Goal: Task Accomplishment & Management: Manage account settings

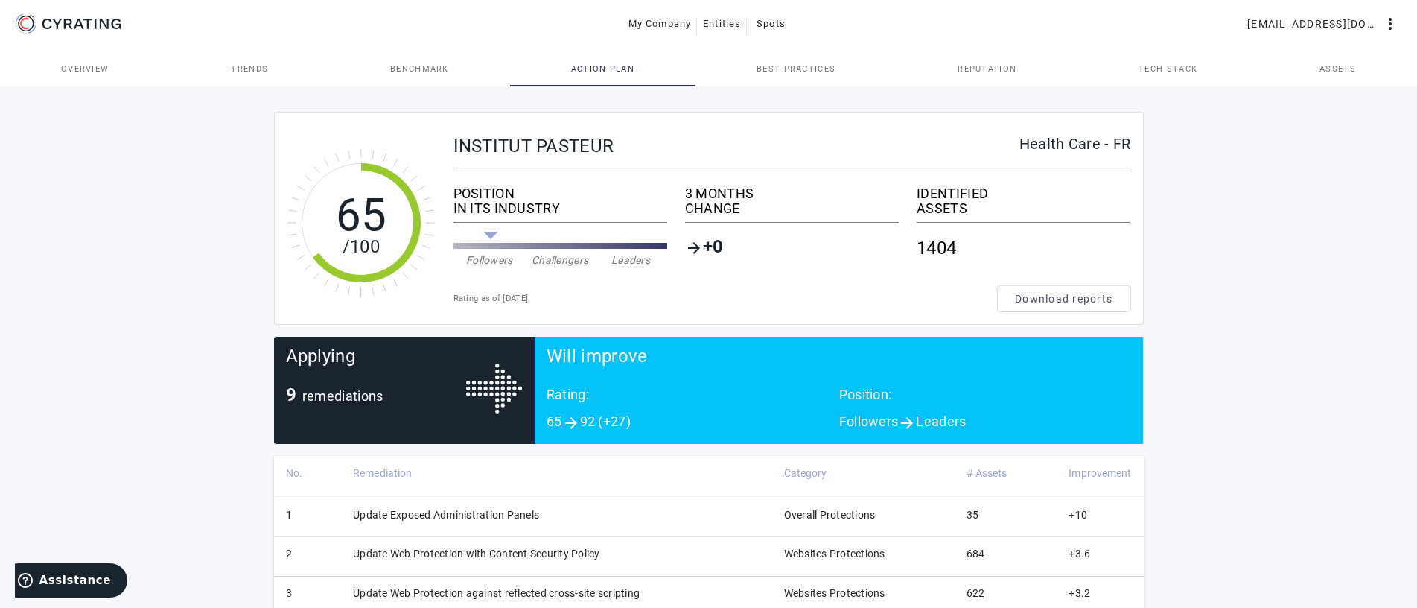
click at [1358, 74] on link "Assets" at bounding box center [1338, 69] width 159 height 36
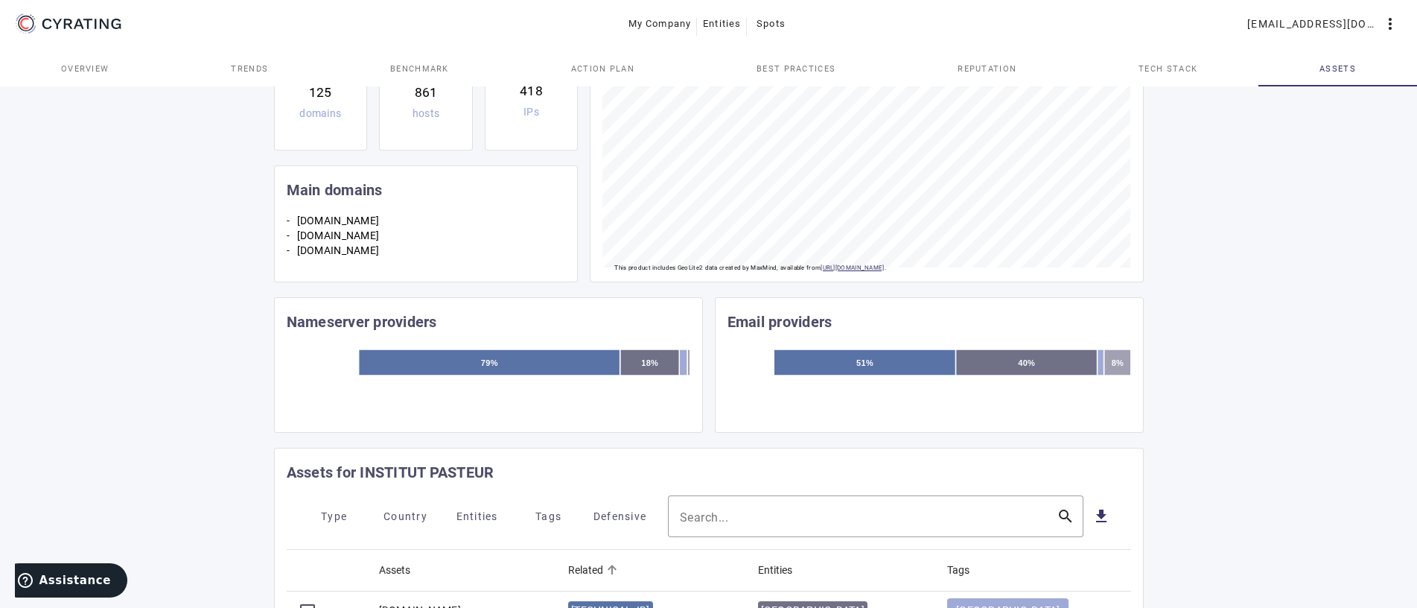
scroll to position [380, 0]
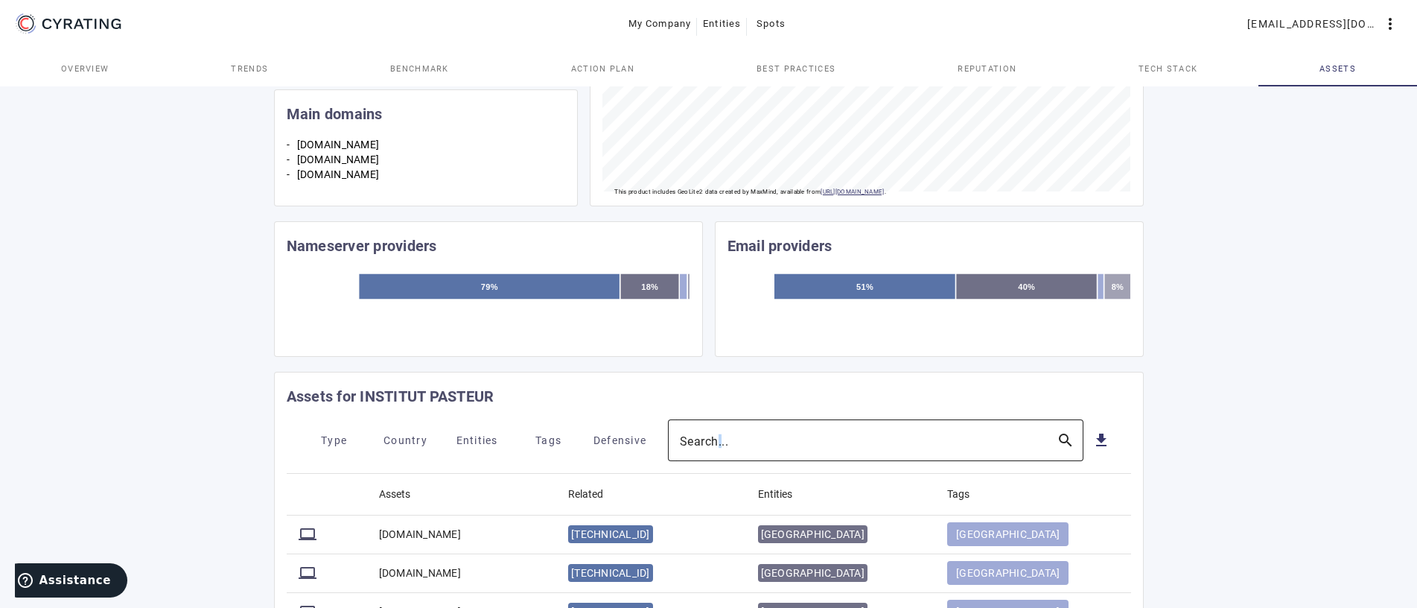
click at [720, 439] on mat-label "Search..." at bounding box center [704, 440] width 49 height 14
click at [720, 439] on input "Search..." at bounding box center [862, 440] width 365 height 18
drag, startPoint x: 769, startPoint y: 442, endPoint x: 606, endPoint y: 433, distance: 162.6
click at [680, 433] on input "157" at bounding box center [862, 440] width 365 height 18
paste input ".99.69.43"
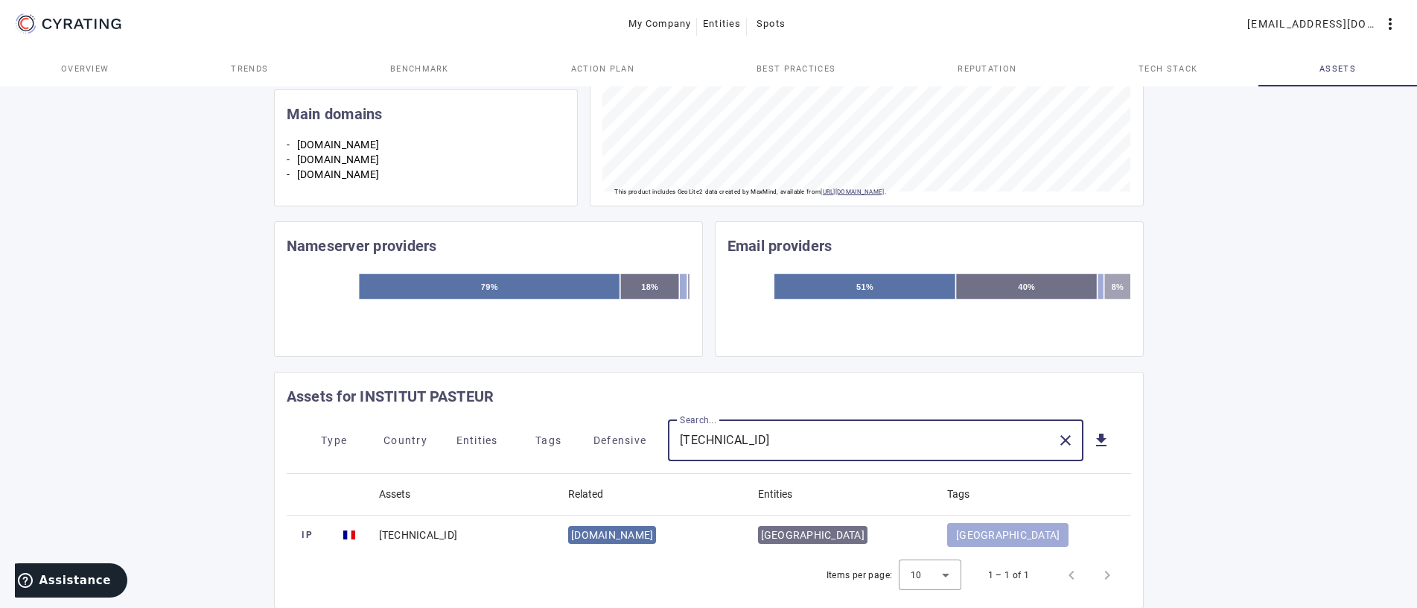
scroll to position [419, 0]
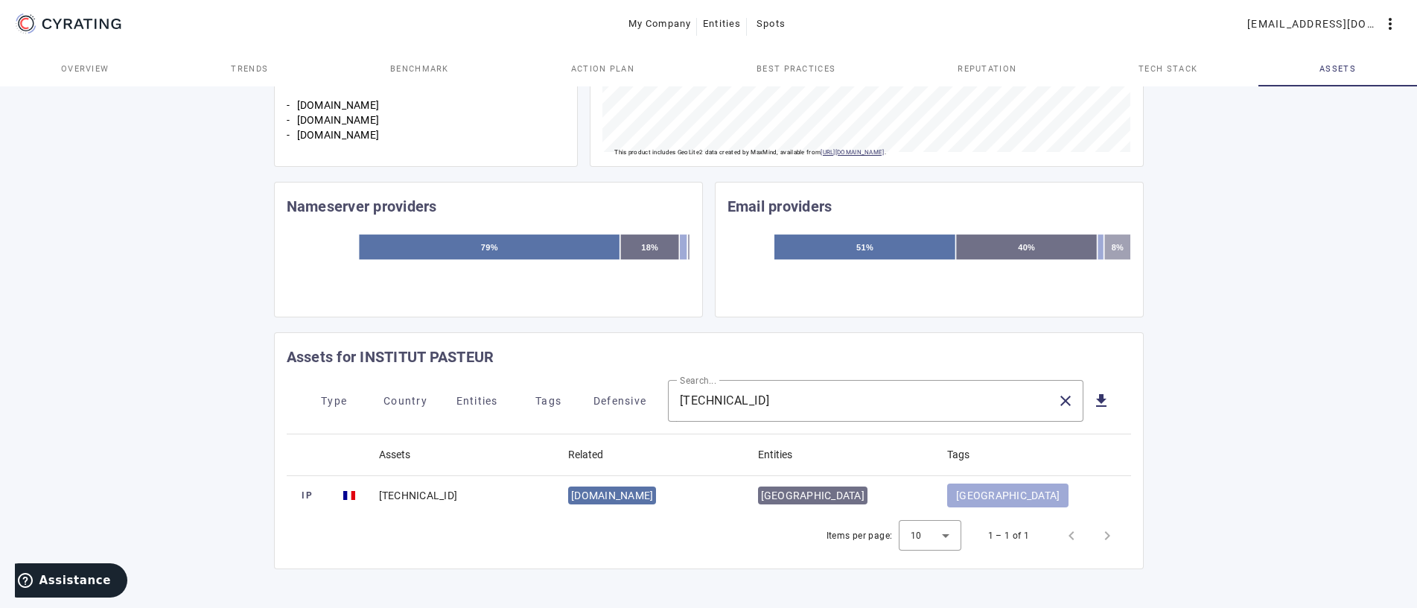
drag, startPoint x: 688, startPoint y: 495, endPoint x: 551, endPoint y: 493, distance: 137.0
click at [556, 493] on mat-cell "[DOMAIN_NAME]" at bounding box center [651, 495] width 190 height 39
copy mat-row "[DOMAIN_NAME]"
click at [783, 404] on input "[TECHNICAL_ID]" at bounding box center [862, 401] width 365 height 18
paste input "[DOMAIN_NAME]"
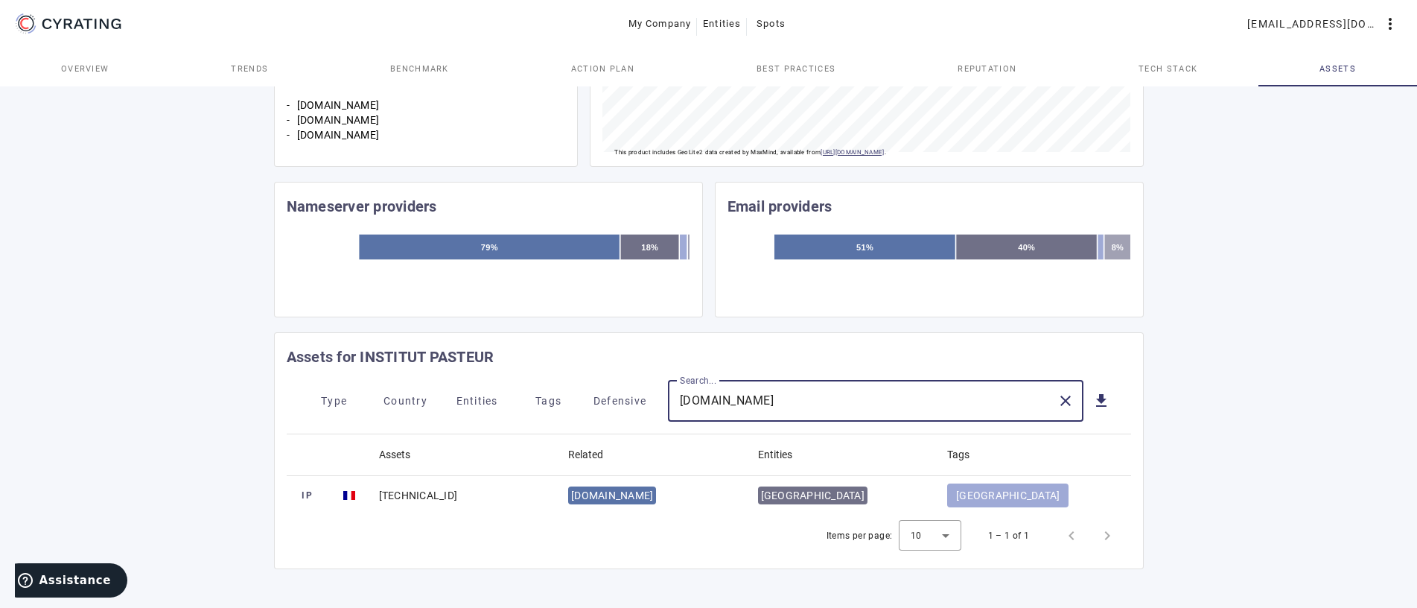
type input "[DOMAIN_NAME]"
click at [1067, 398] on mat-icon "close" at bounding box center [1066, 401] width 18 height 18
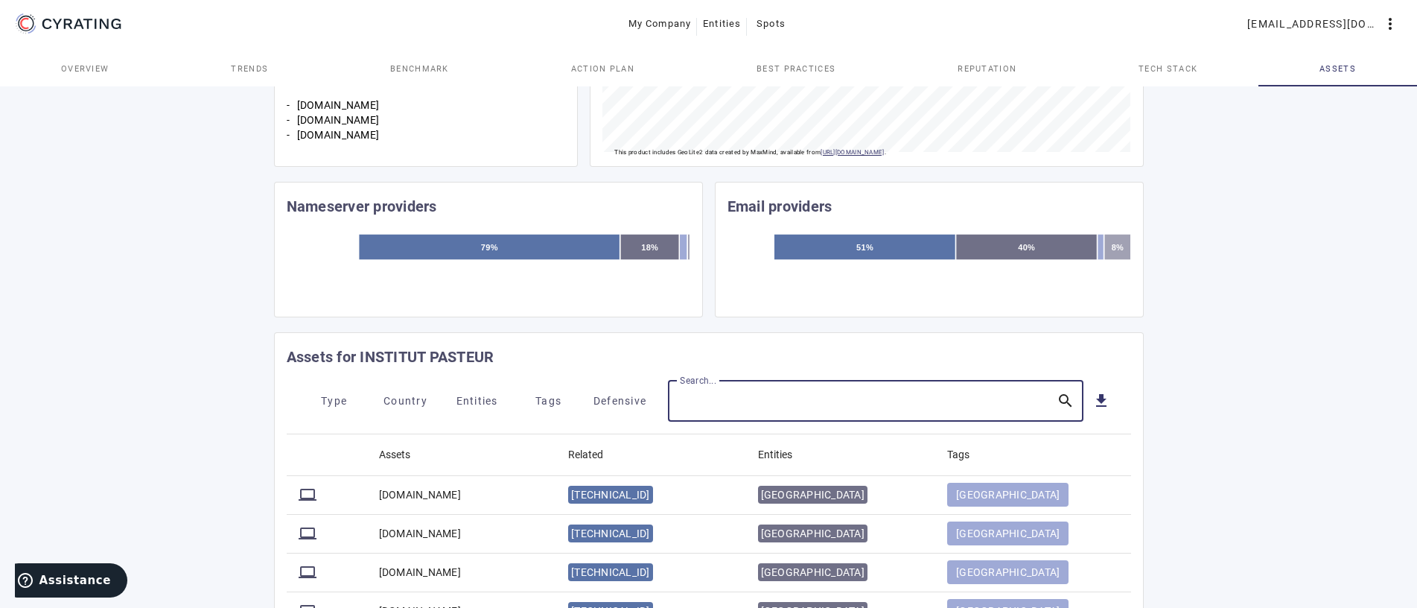
click at [789, 401] on input "Search..." at bounding box center [862, 401] width 365 height 18
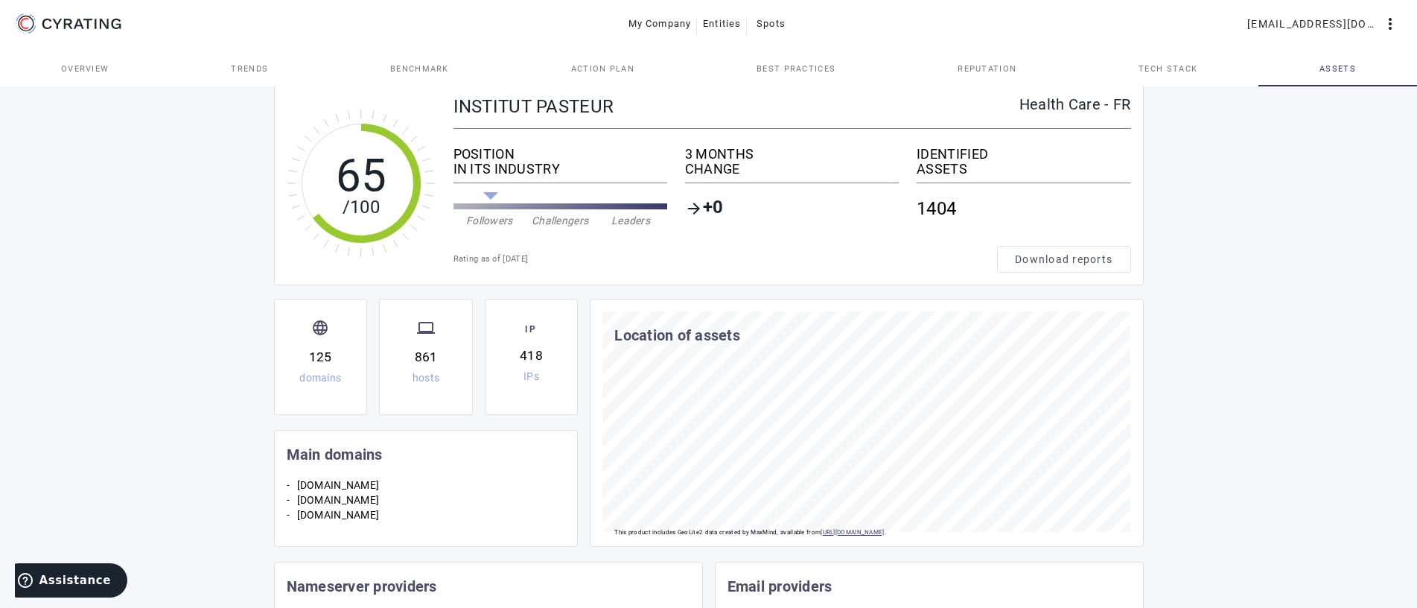
scroll to position [0, 0]
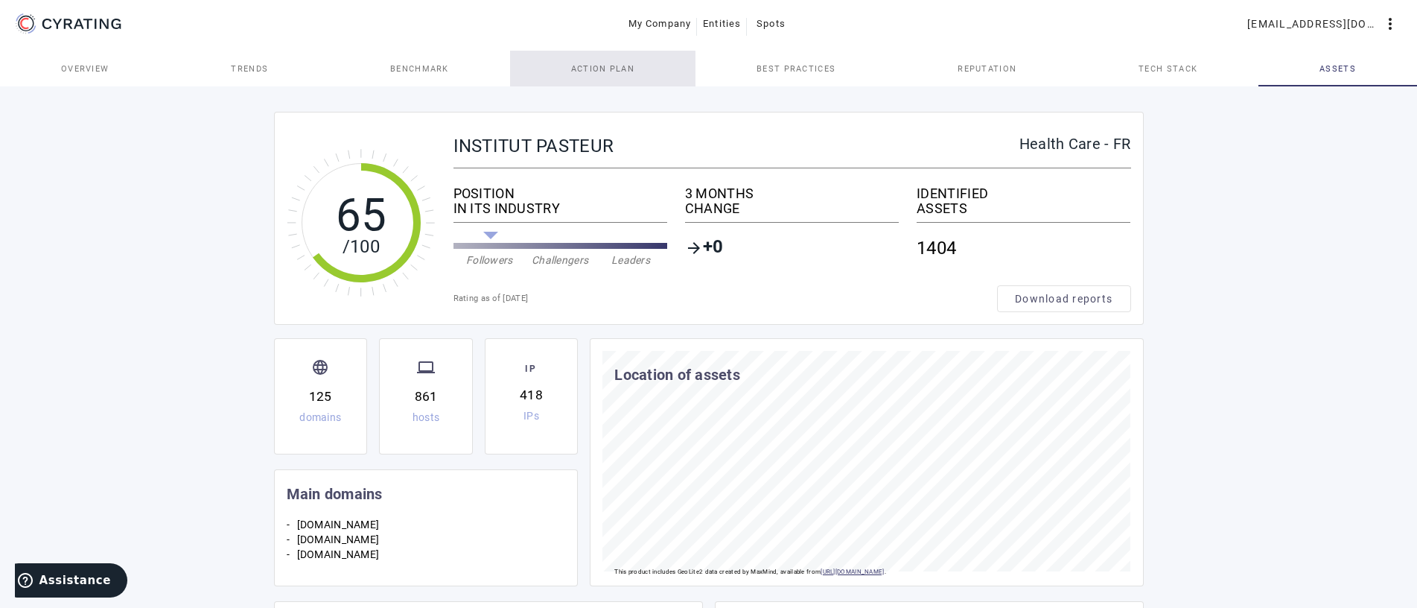
click at [600, 75] on span "Action Plan" at bounding box center [603, 69] width 64 height 36
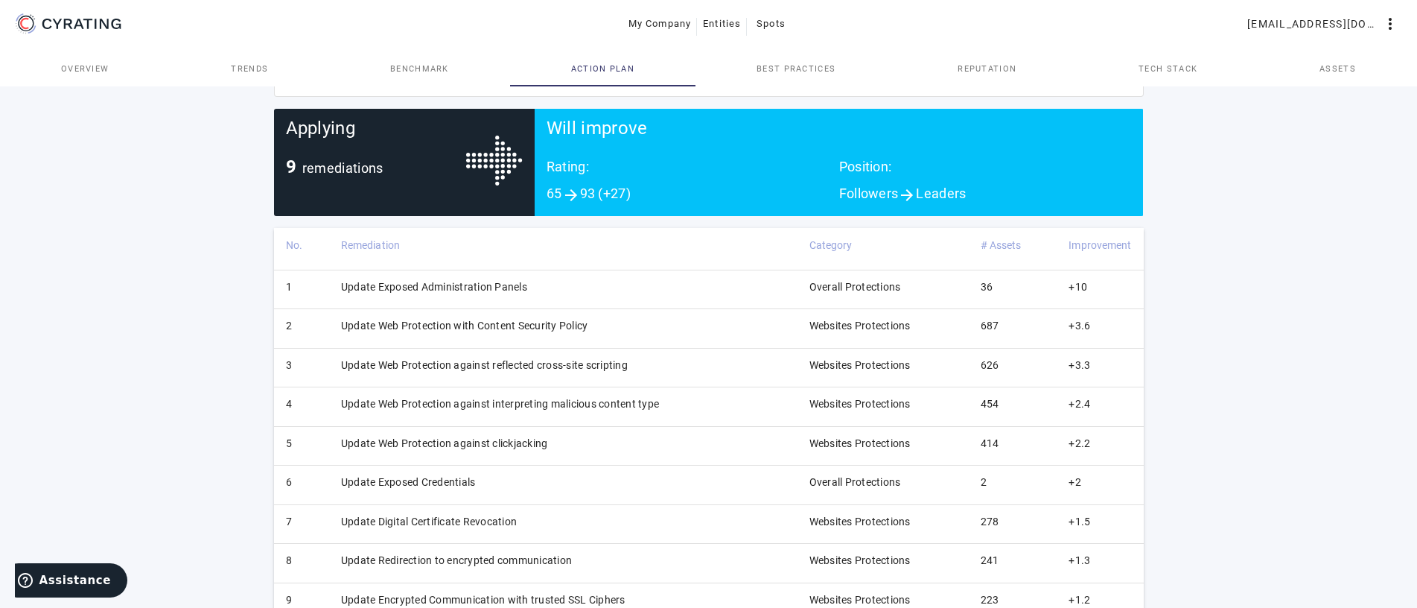
scroll to position [268, 0]
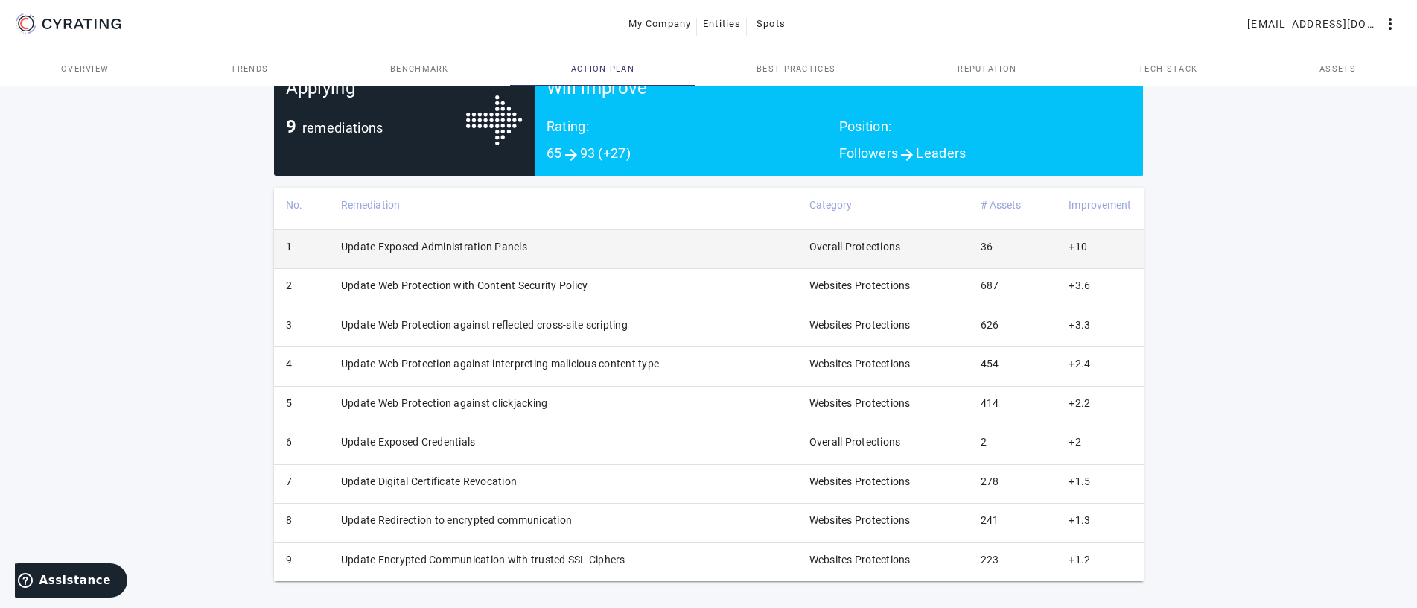
click at [489, 250] on td "Update Exposed Administration Panels" at bounding box center [563, 248] width 468 height 39
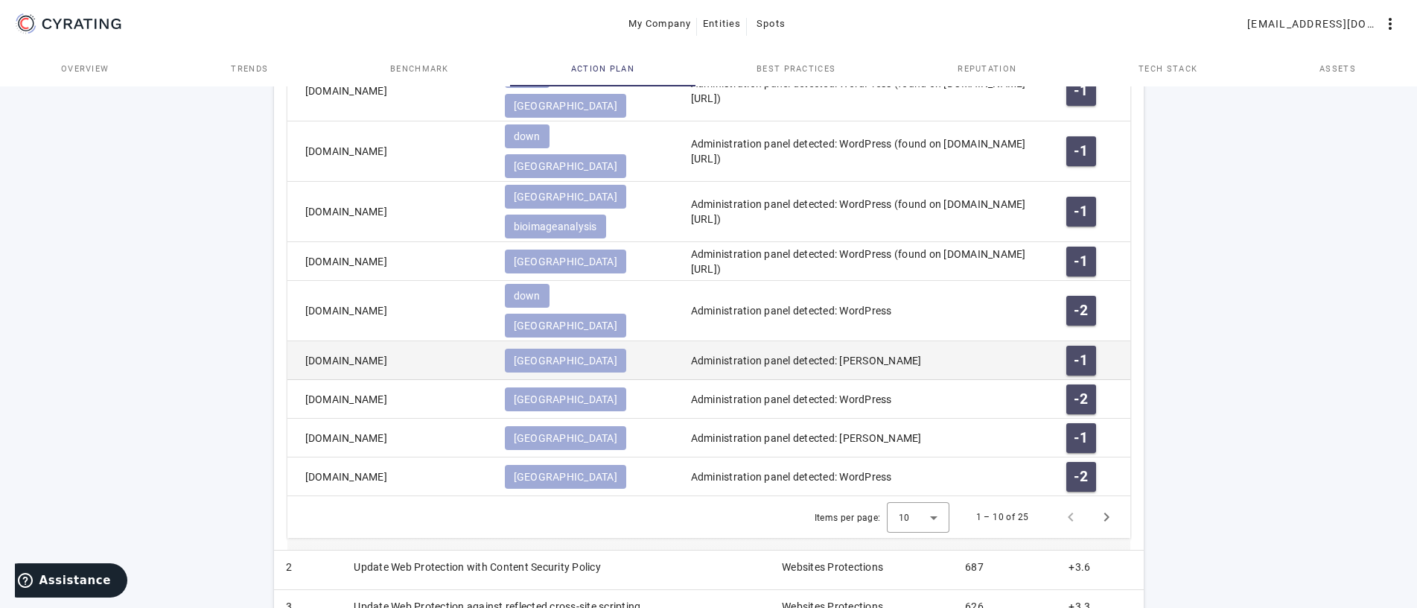
scroll to position [800, 0]
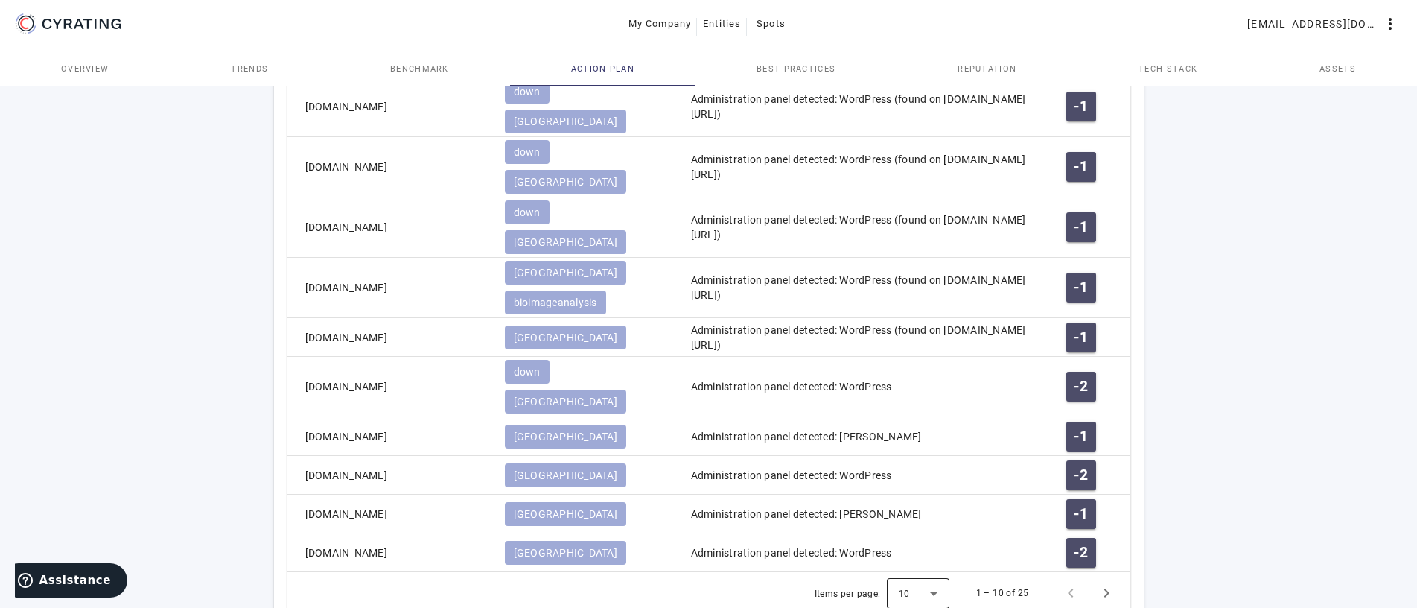
click at [941, 575] on div at bounding box center [918, 593] width 63 height 36
click at [919, 408] on mat-option "25" at bounding box center [919, 410] width 63 height 36
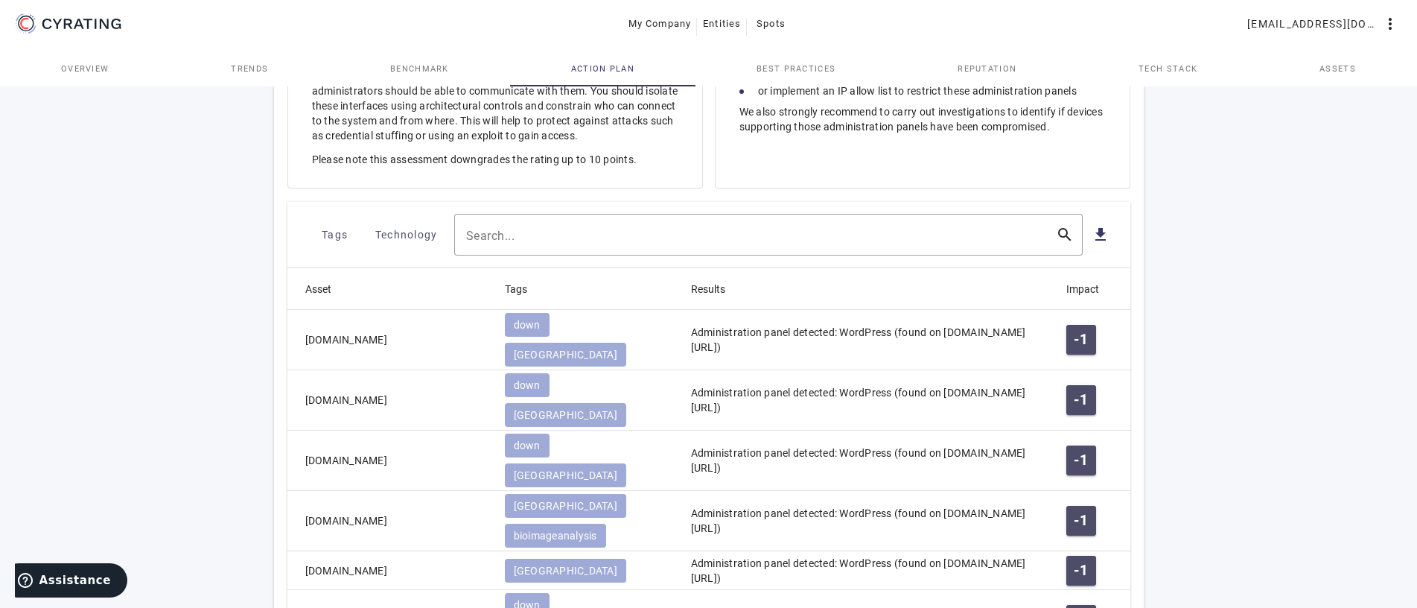
scroll to position [491, 0]
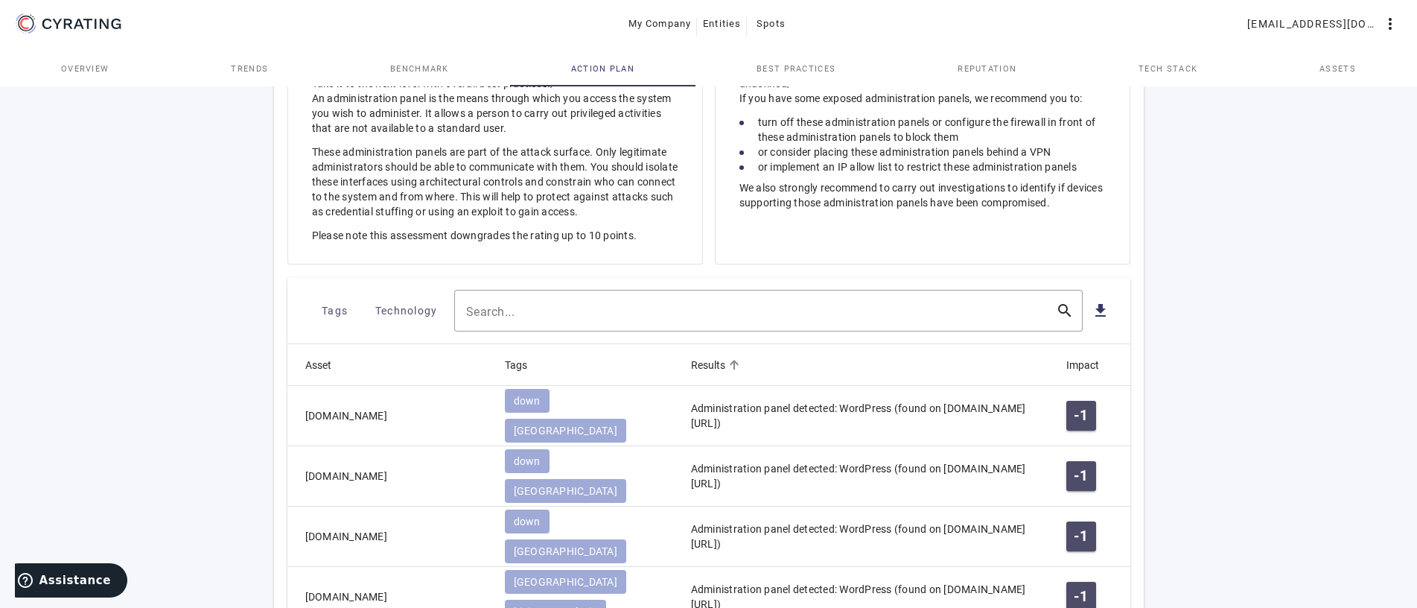
click at [825, 361] on mat-header-cell "Results" at bounding box center [866, 365] width 375 height 42
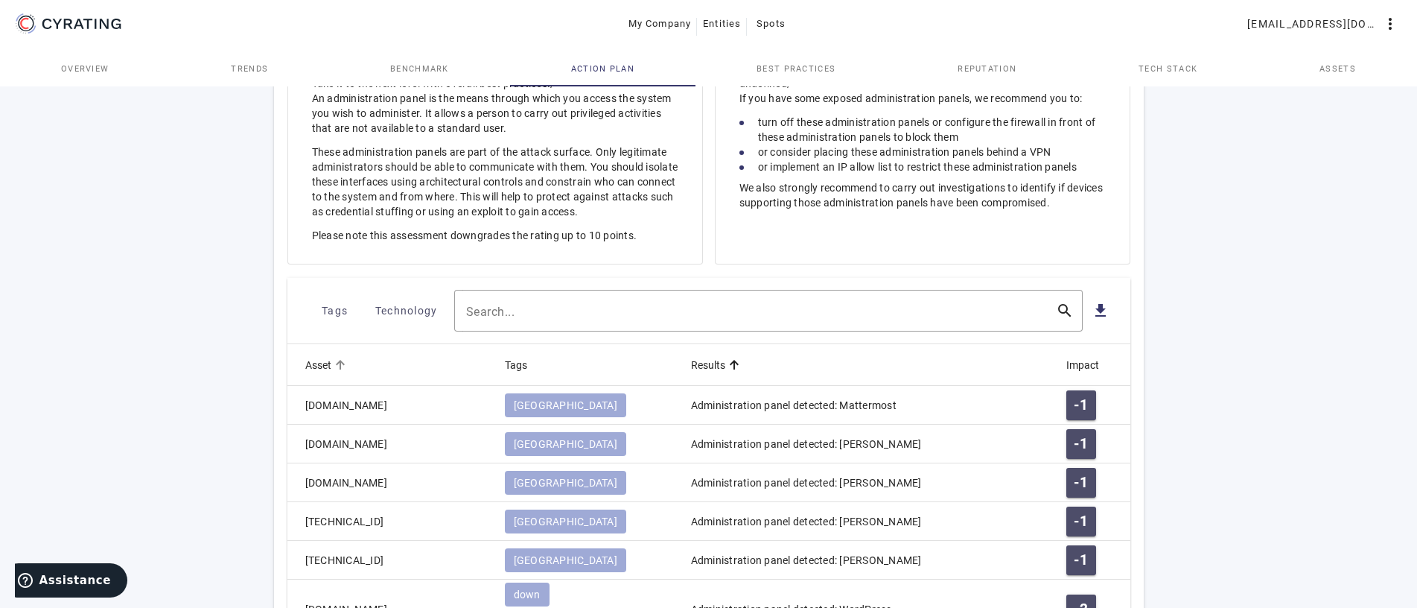
click at [287, 355] on mat-header-cell "Asset" at bounding box center [390, 365] width 206 height 42
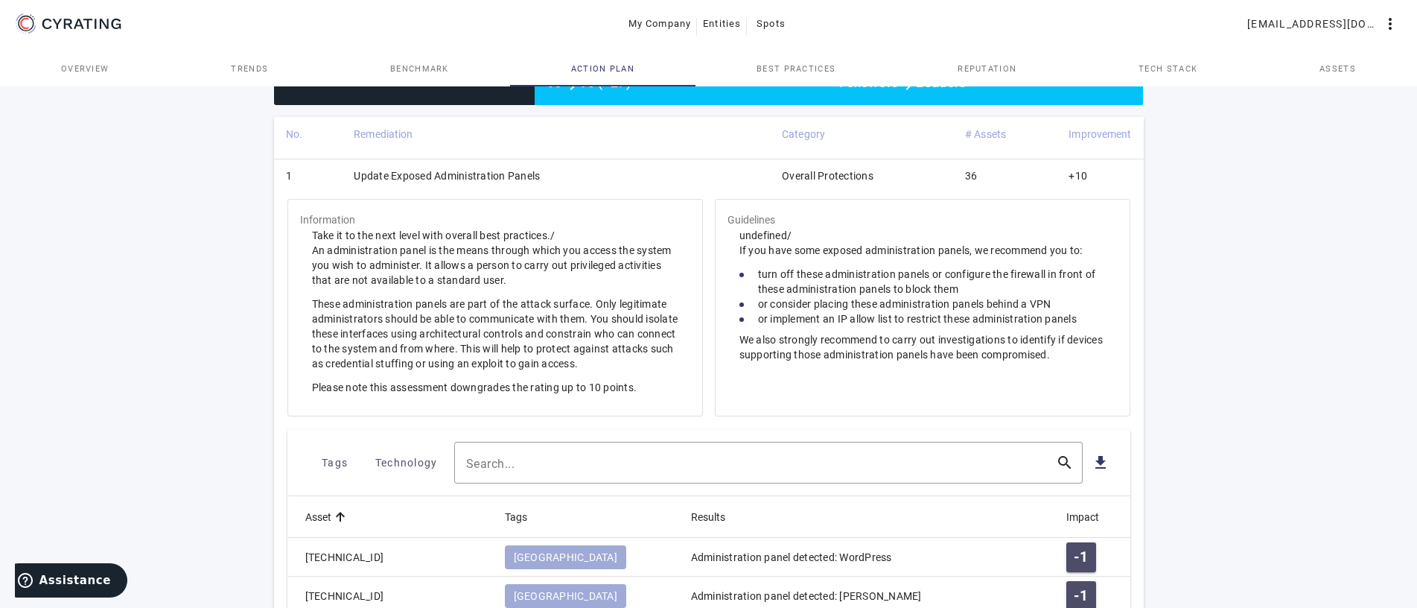
scroll to position [187, 0]
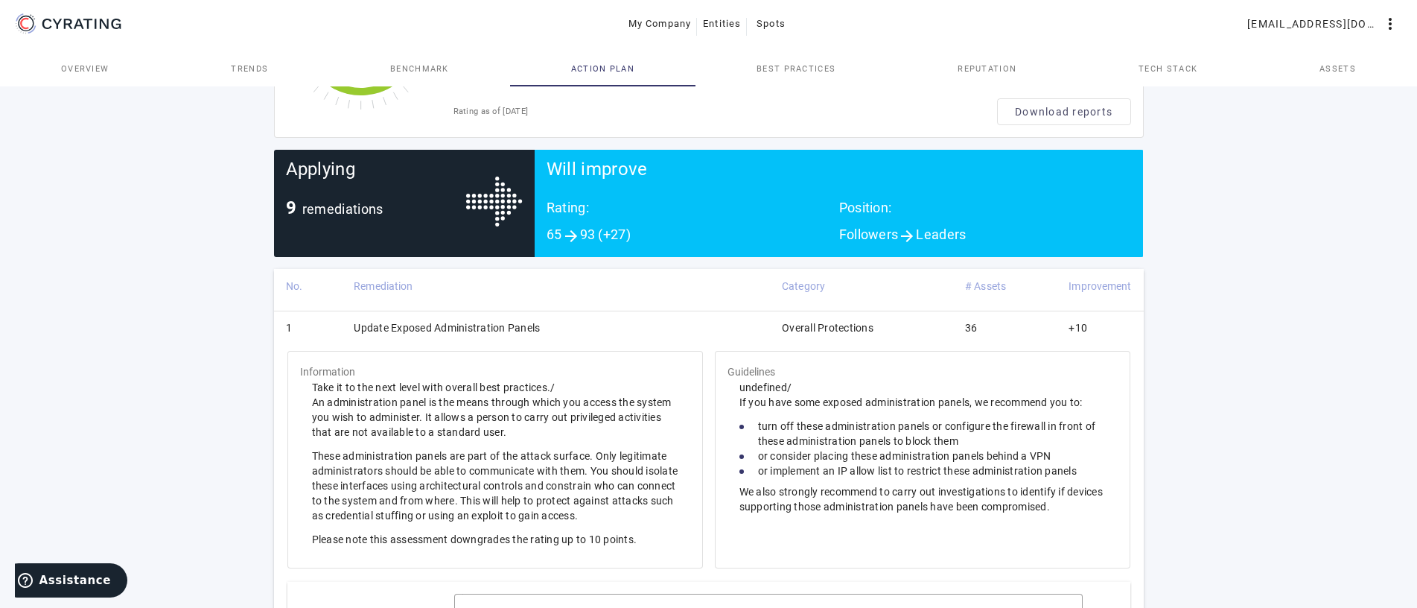
click at [949, 338] on td "Overall Protections" at bounding box center [861, 330] width 183 height 39
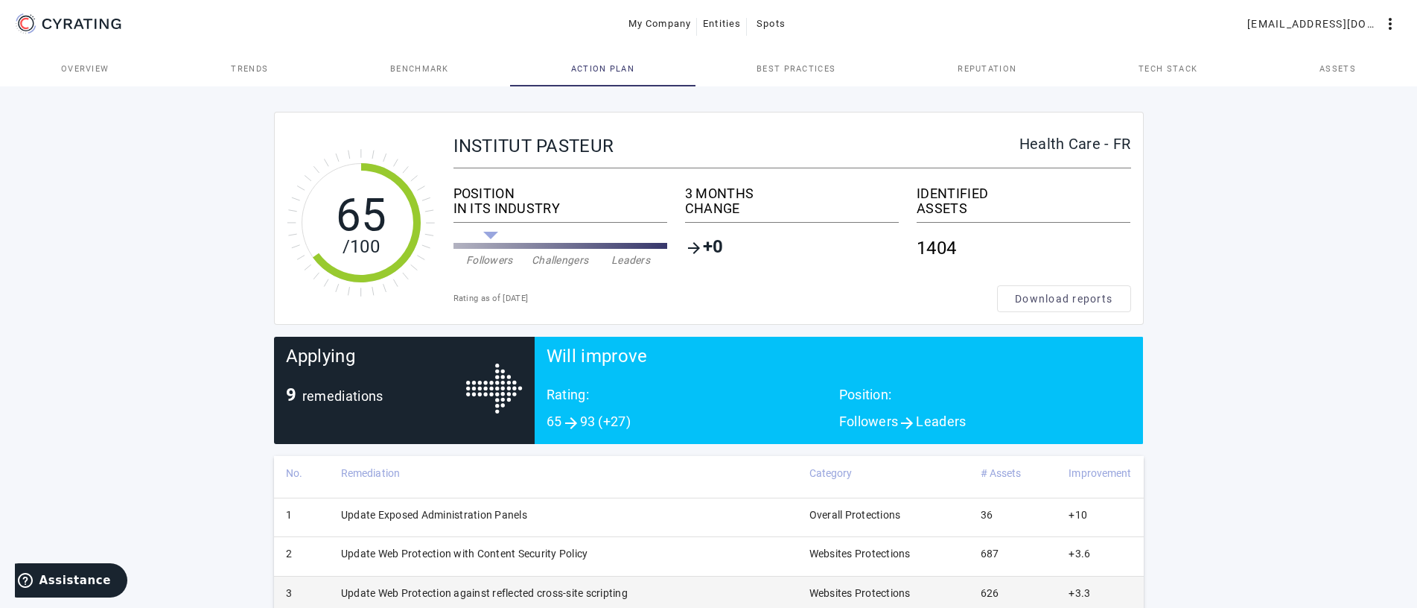
scroll to position [76, 0]
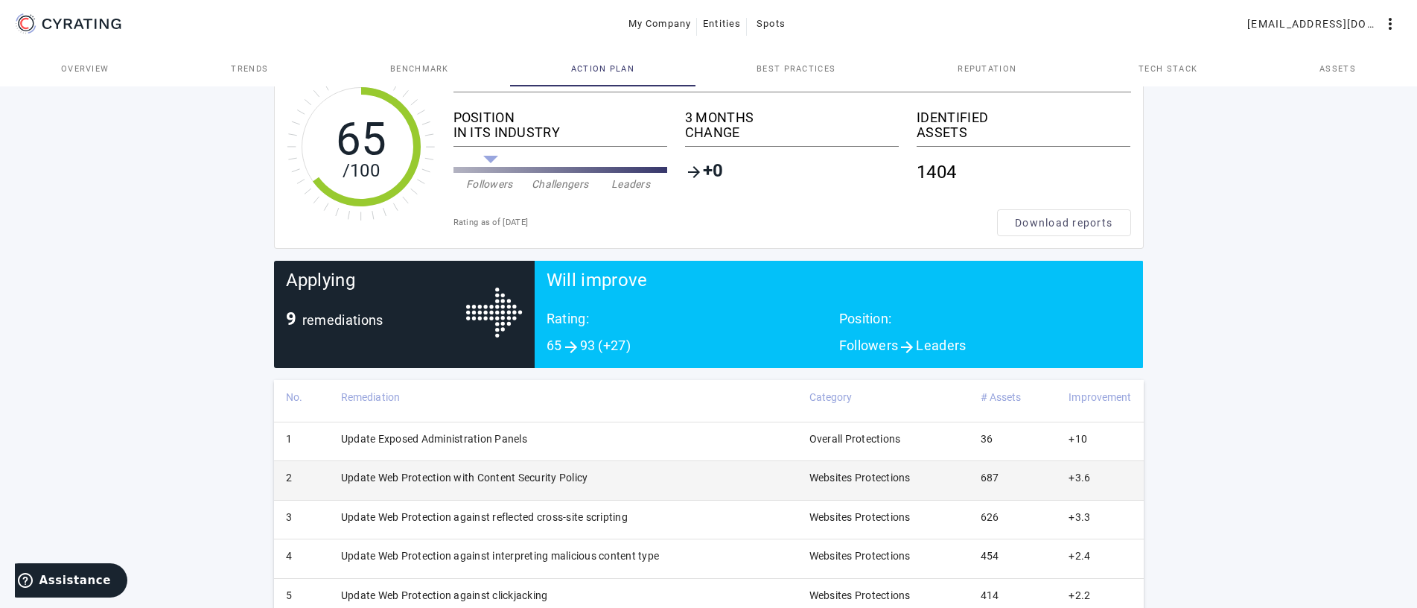
click at [644, 475] on td "Update Web Protection with Content Security Policy" at bounding box center [563, 480] width 468 height 39
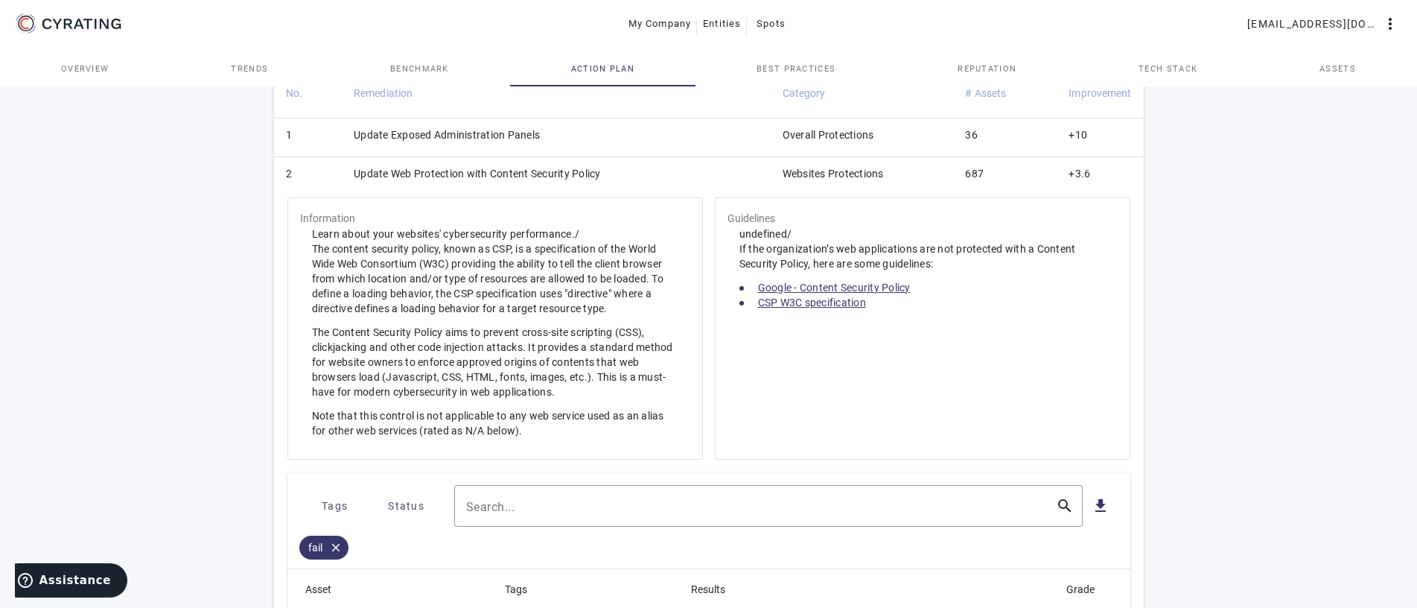
scroll to position [228, 0]
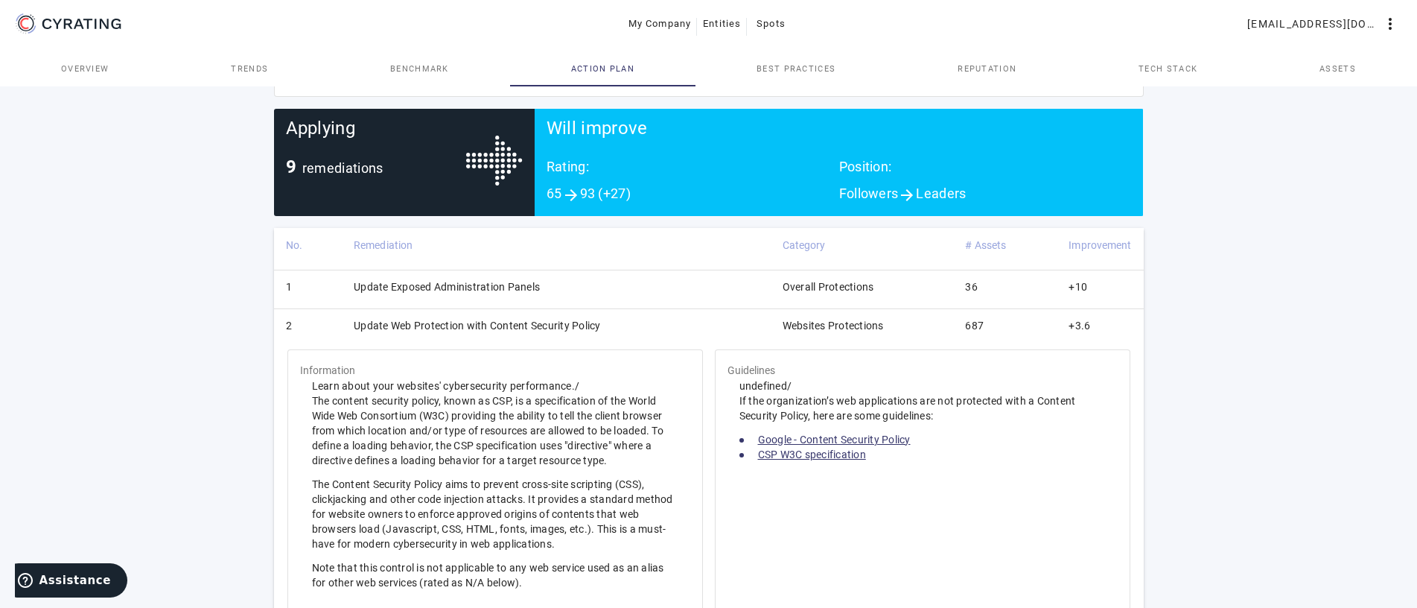
click at [633, 320] on td "Update Web Protection with Content Security Policy" at bounding box center [556, 328] width 429 height 39
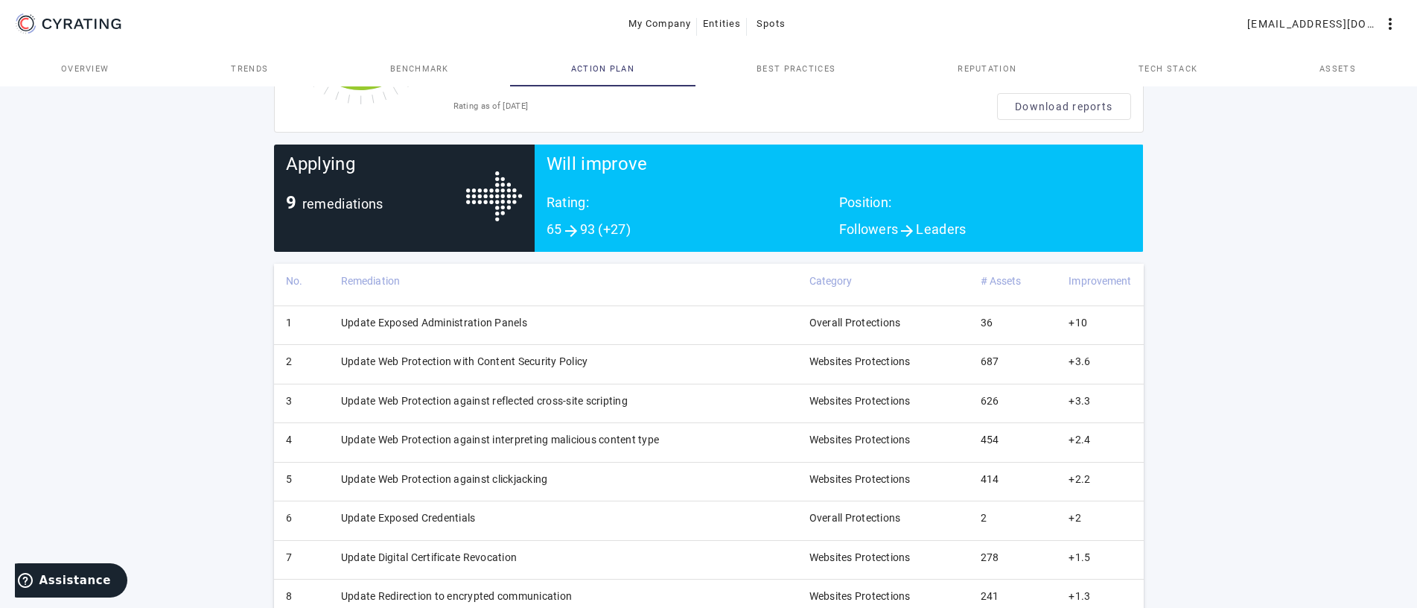
scroll to position [0, 0]
